Goal: Browse casually

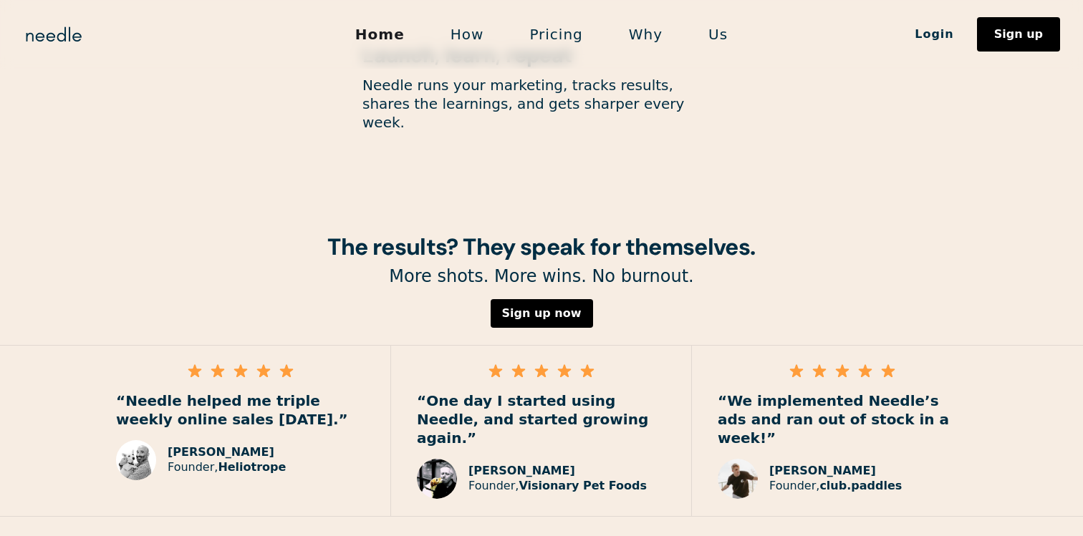
scroll to position [1944, 0]
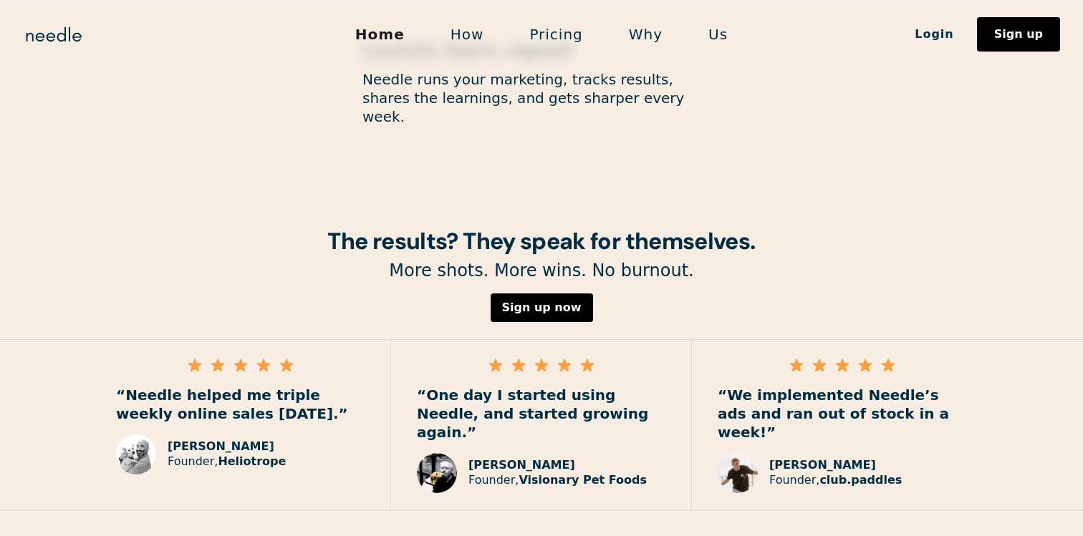
click at [131, 435] on img at bounding box center [136, 455] width 40 height 40
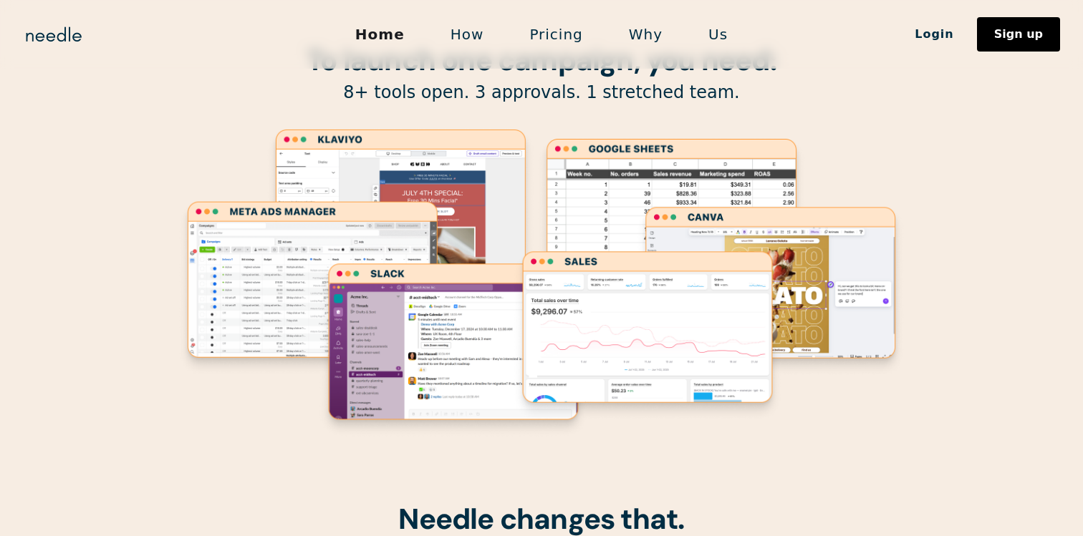
scroll to position [0, 0]
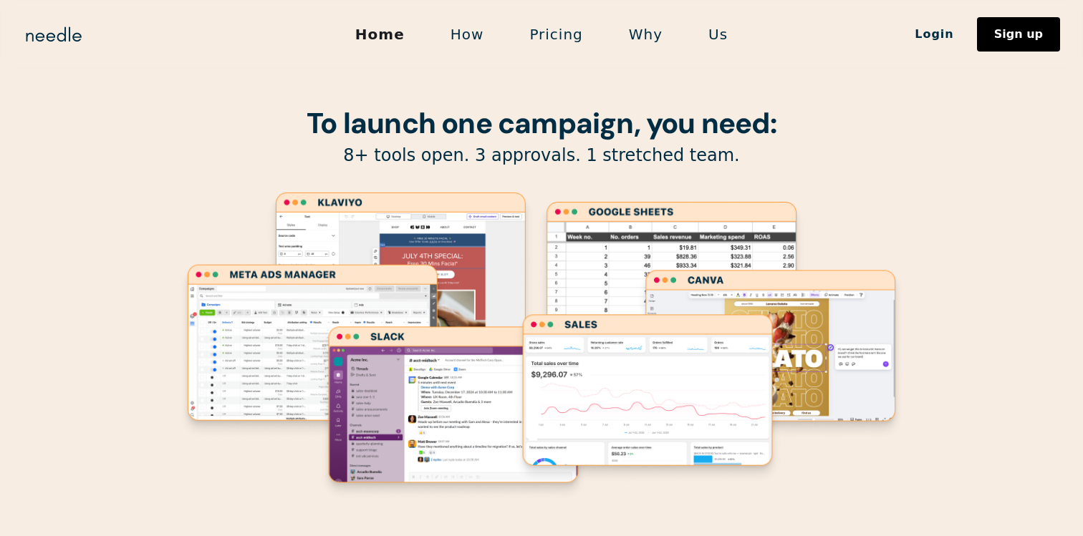
click at [284, 111] on h1 "To launch one campaign, you need:" at bounding box center [541, 123] width 730 height 32
click at [815, 130] on h1 "To launch one campaign, you need:" at bounding box center [541, 123] width 730 height 32
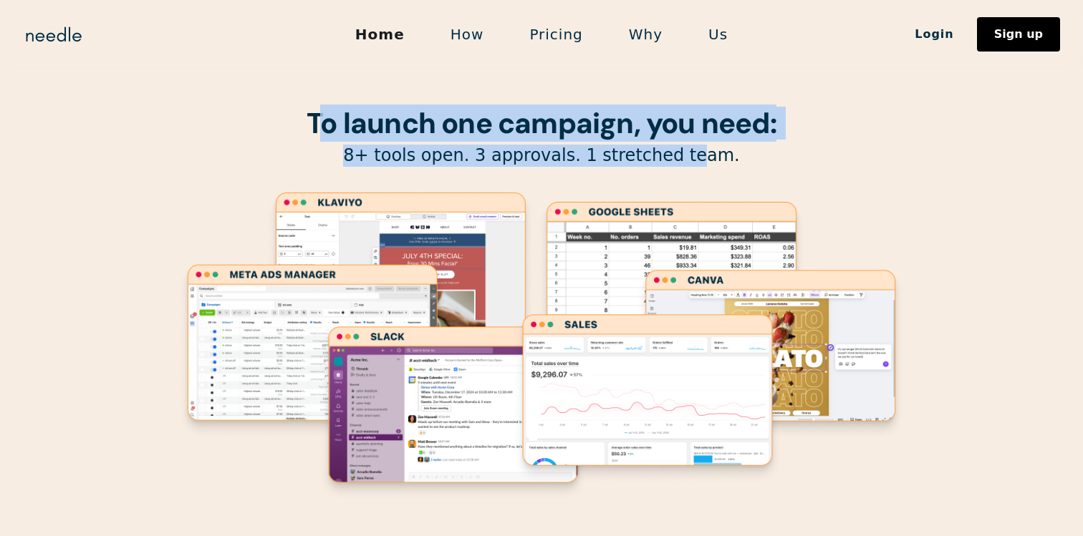
drag, startPoint x: 313, startPoint y: 125, endPoint x: 675, endPoint y: 147, distance: 362.3
click at [675, 147] on div "To launch one campaign, you need: 8+ tools open. 3 approvals. 1 stretched team." at bounding box center [541, 283] width 730 height 566
drag, startPoint x: 310, startPoint y: 120, endPoint x: 721, endPoint y: 149, distance: 412.1
click at [721, 149] on div "To launch one campaign, you need: 8+ tools open. 3 approvals. 1 stretched team." at bounding box center [541, 283] width 730 height 566
